Goal: Browse casually: Explore the website without a specific task or goal

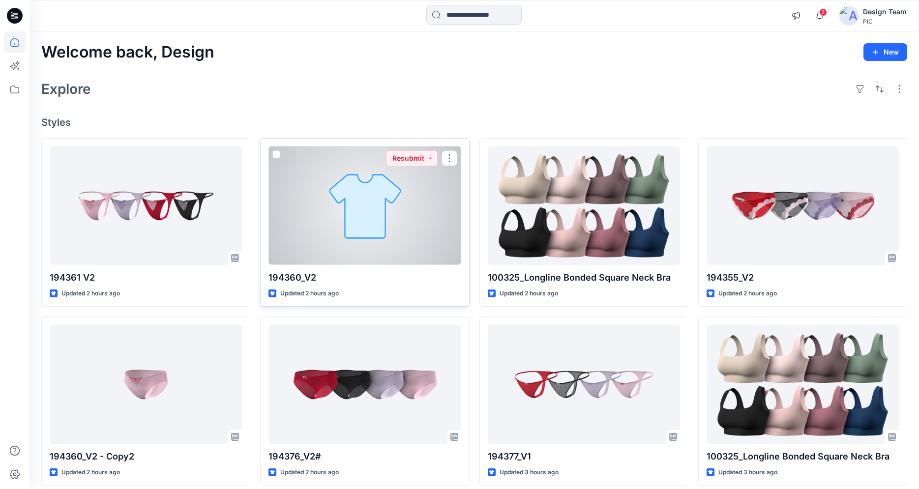
click at [342, 210] on div at bounding box center [365, 206] width 192 height 119
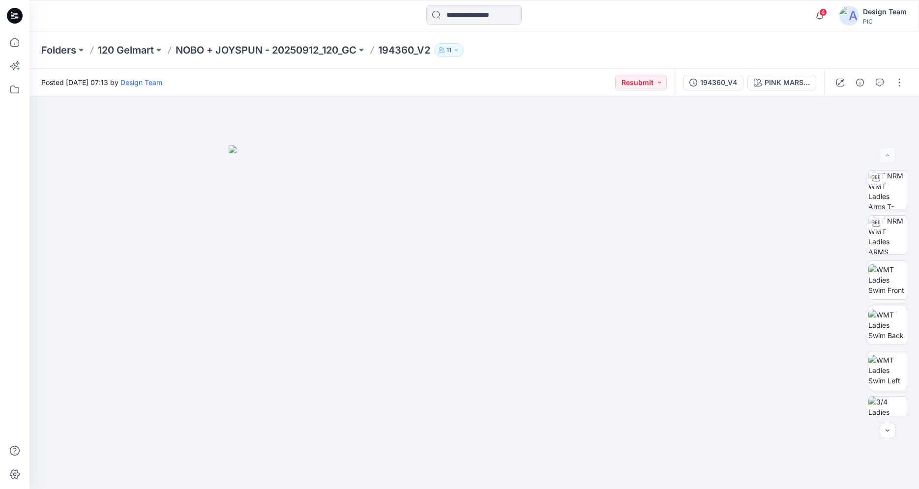
click at [16, 21] on icon at bounding box center [15, 16] width 16 height 16
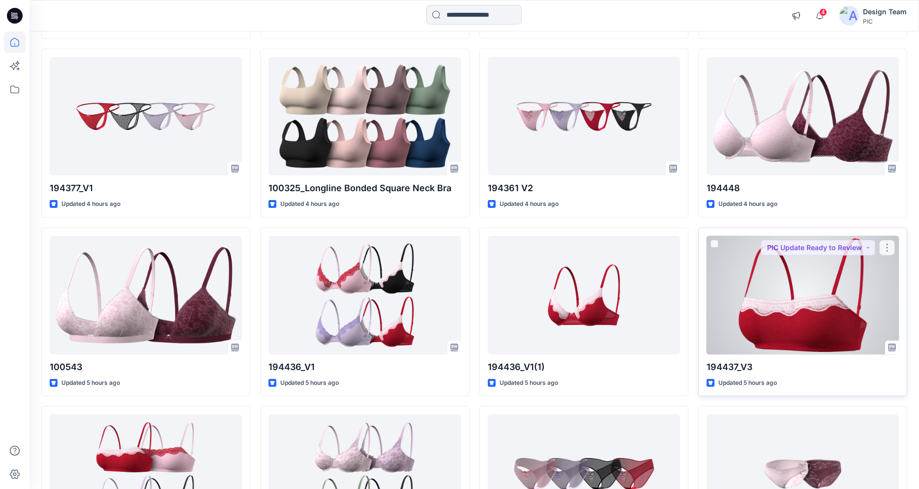
scroll to position [636, 0]
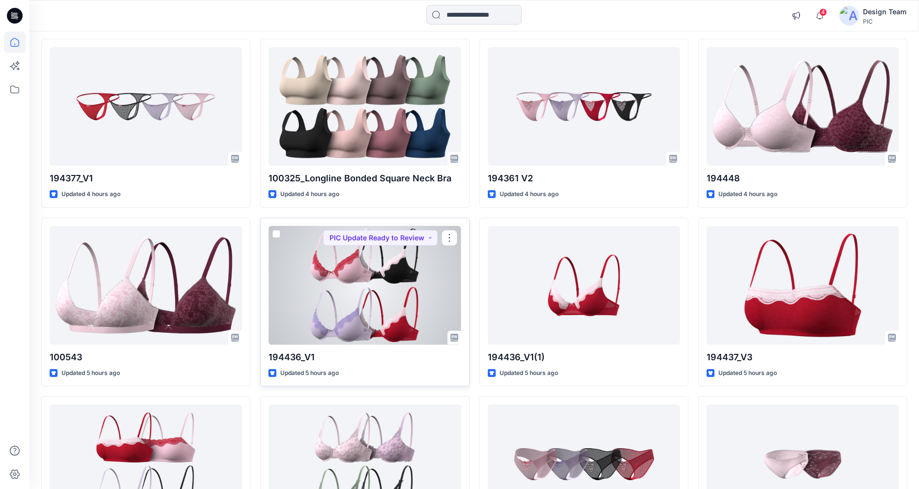
click at [386, 295] on div at bounding box center [365, 285] width 192 height 119
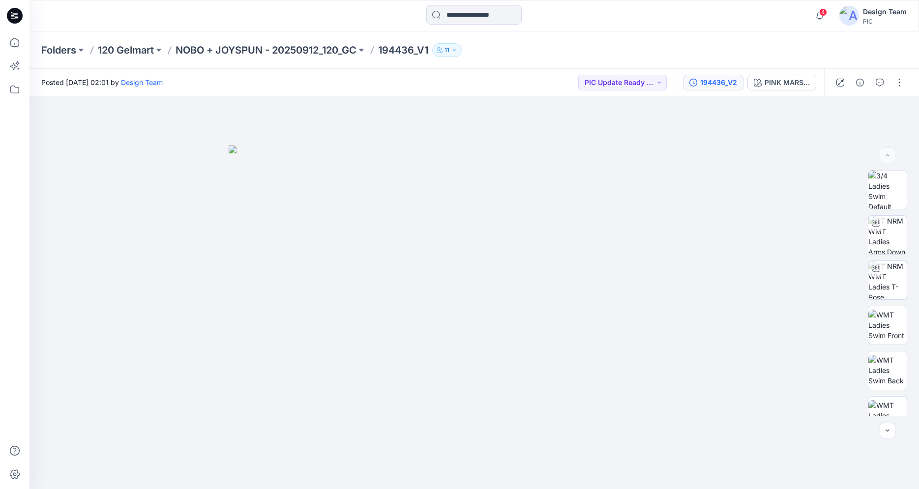
click at [719, 82] on div "194436_V2" at bounding box center [718, 82] width 37 height 11
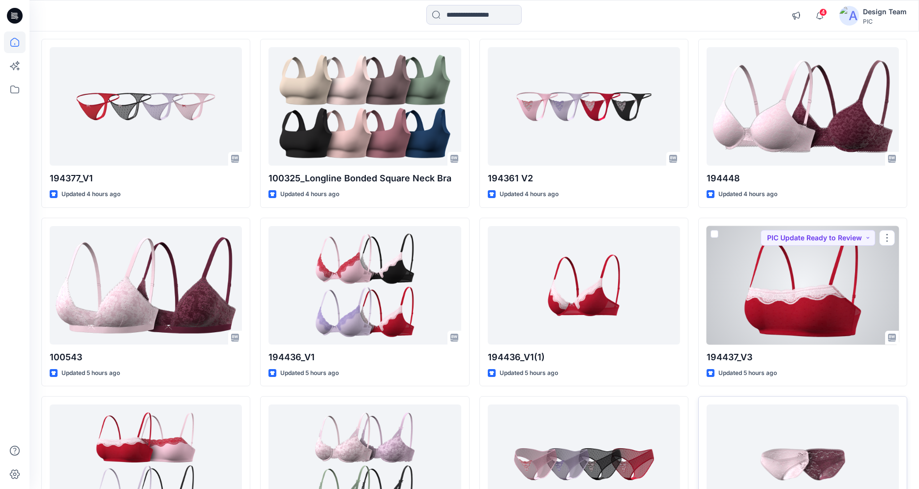
scroll to position [759, 0]
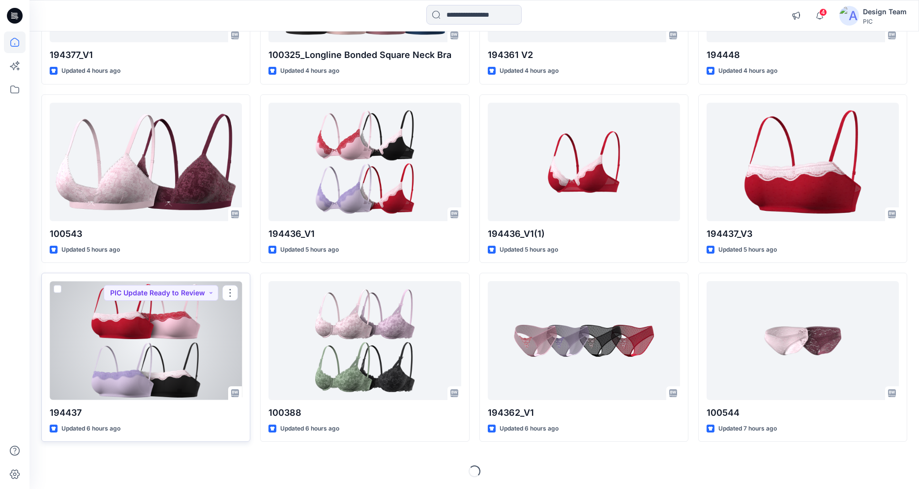
click at [200, 377] on div at bounding box center [146, 340] width 192 height 119
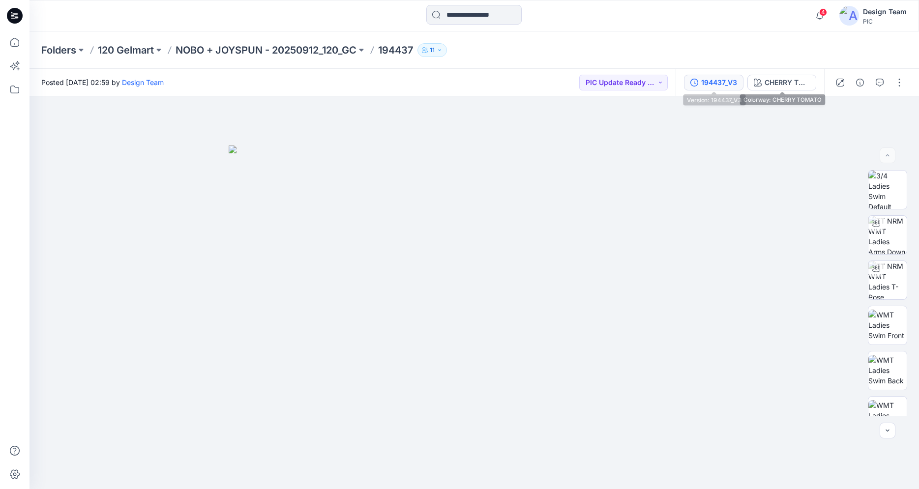
click at [722, 83] on div "194437_V3" at bounding box center [719, 82] width 36 height 11
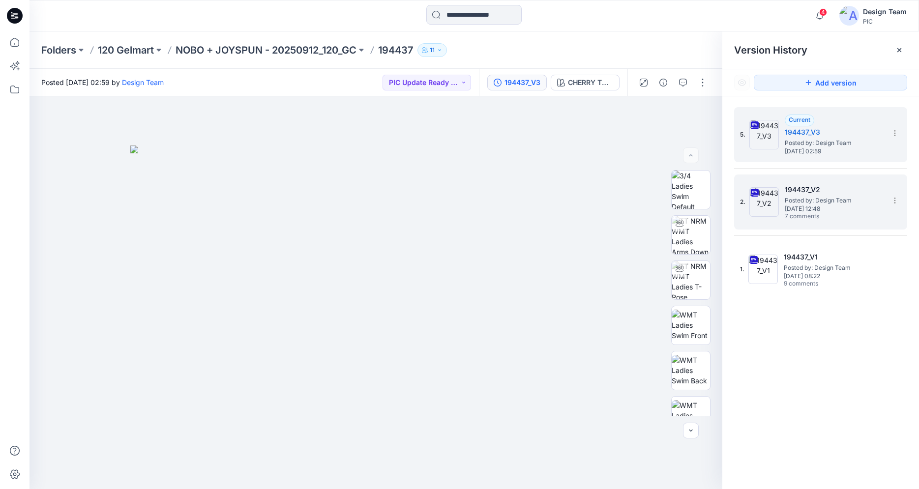
click at [811, 204] on span "Posted by: Design Team" at bounding box center [834, 201] width 98 height 10
click at [840, 138] on h5 "194437_V3" at bounding box center [834, 132] width 98 height 12
click at [834, 216] on span "7 comments" at bounding box center [819, 217] width 69 height 8
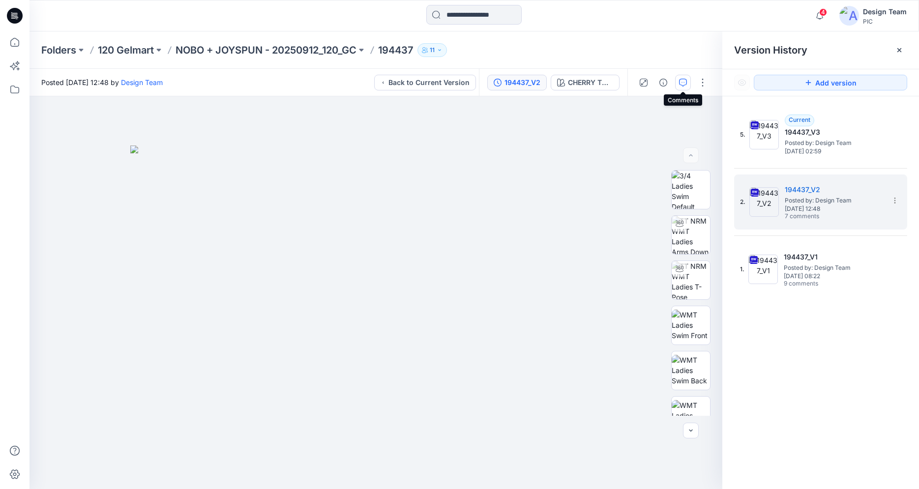
click at [681, 85] on icon "button" at bounding box center [683, 83] width 8 height 8
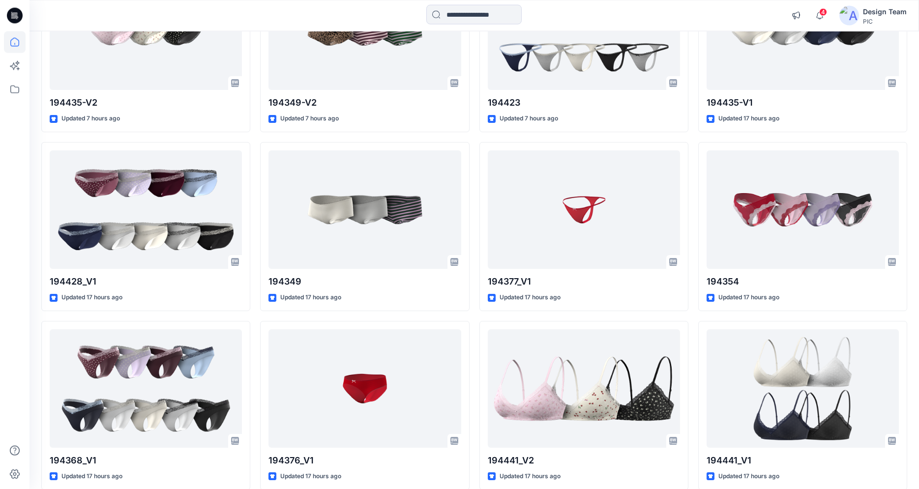
scroll to position [1184, 0]
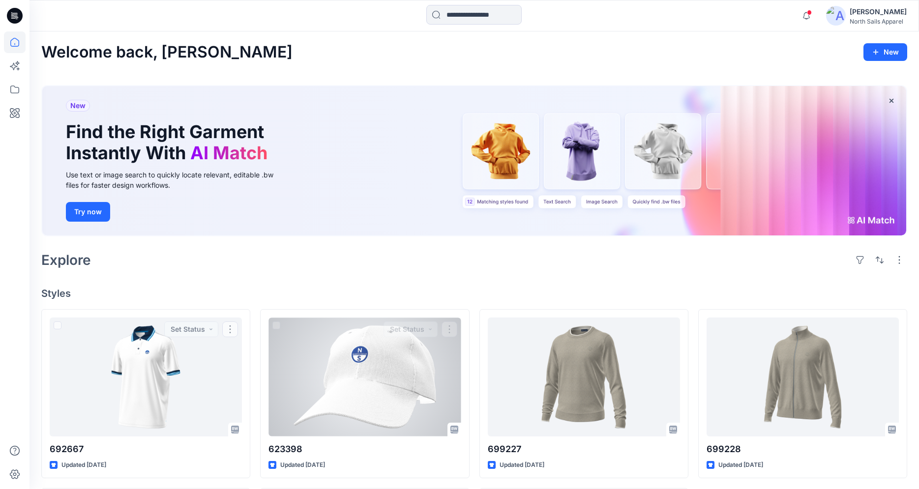
scroll to position [180, 0]
